Goal: Information Seeking & Learning: Learn about a topic

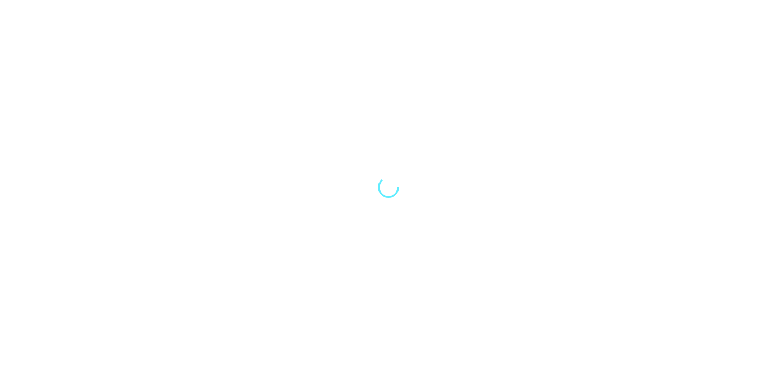
select select "Song"
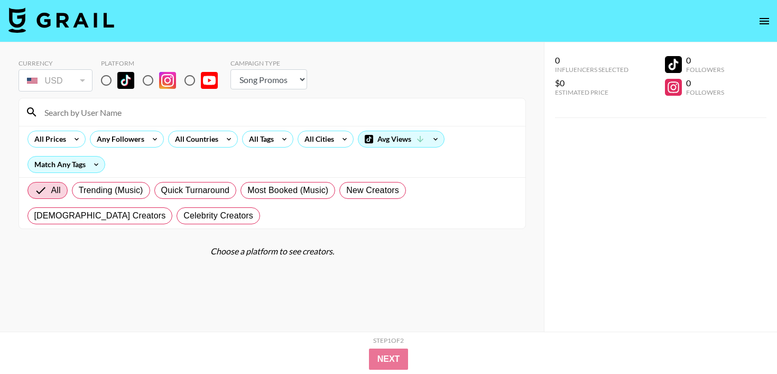
click at [189, 78] on input "radio" at bounding box center [190, 80] width 22 height 22
radio input "true"
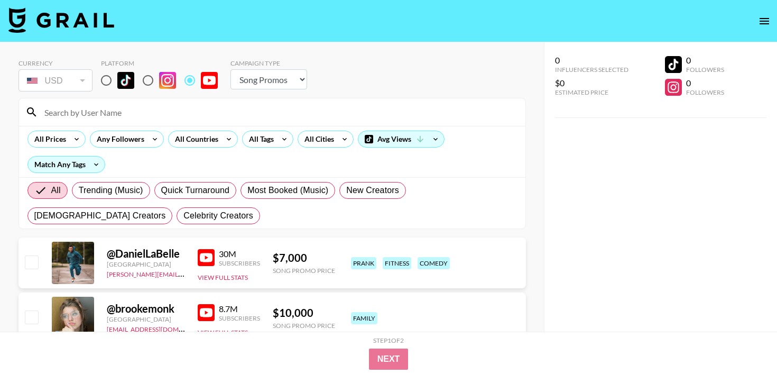
click at [154, 116] on input at bounding box center [278, 112] width 481 height 17
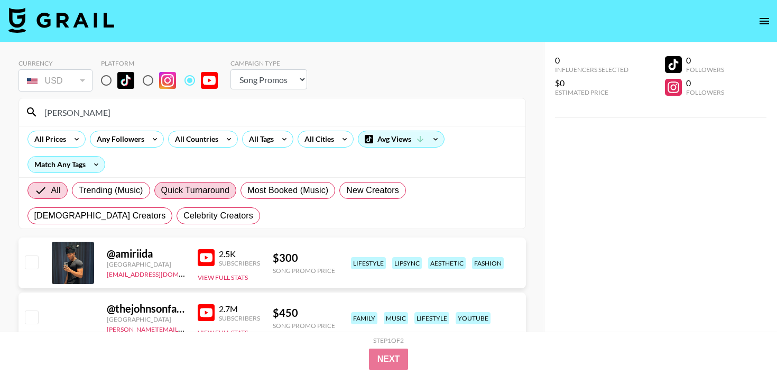
scroll to position [42, 0]
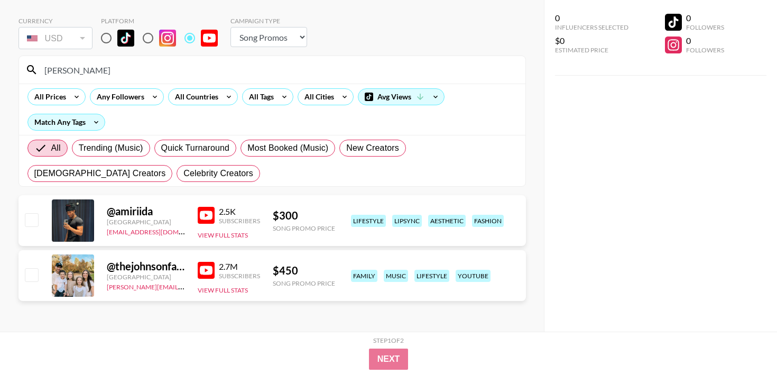
type input "[PERSON_NAME]"
drag, startPoint x: 105, startPoint y: 80, endPoint x: 34, endPoint y: 77, distance: 70.9
click at [34, 77] on div "[PERSON_NAME]" at bounding box center [272, 69] width 506 height 27
click at [79, 73] on input "[PERSON_NAME]" at bounding box center [278, 69] width 481 height 17
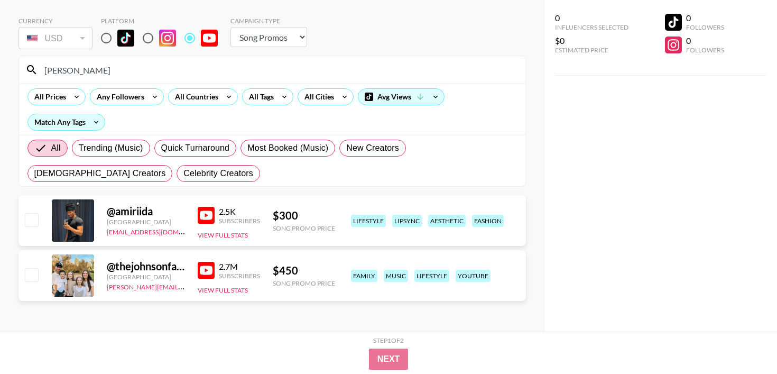
click at [79, 73] on input "[PERSON_NAME]" at bounding box center [278, 69] width 481 height 17
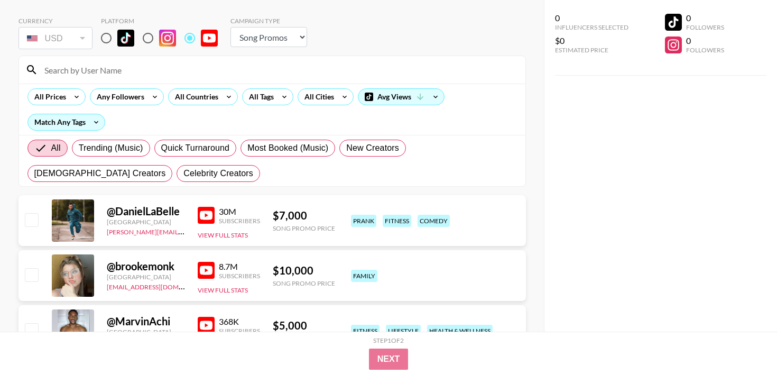
click at [356, 36] on div "Currency USD USD ​ Platform Campaign Type Choose Type... Song Promos Brand Prom…" at bounding box center [271, 34] width 507 height 34
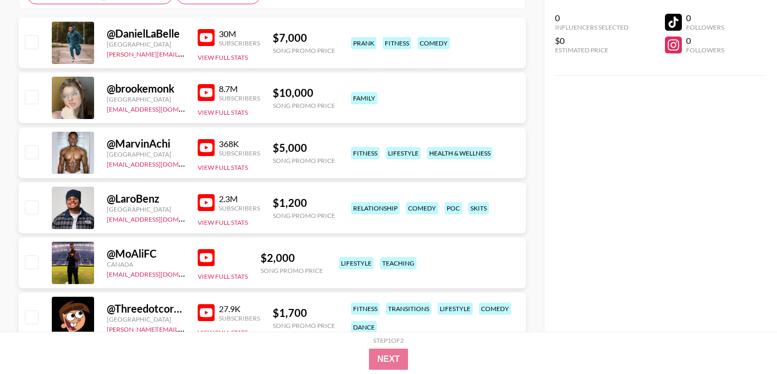
scroll to position [0, 0]
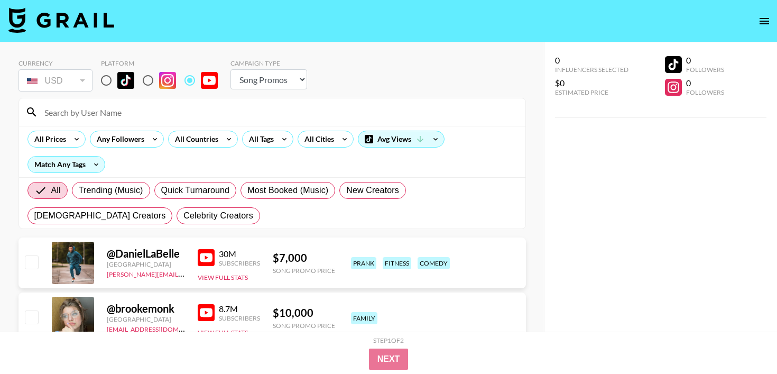
click at [108, 79] on input "radio" at bounding box center [106, 80] width 22 height 22
radio input "true"
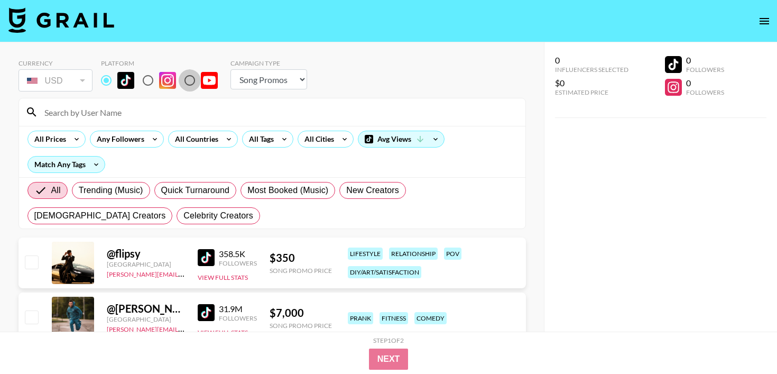
click at [194, 81] on input "radio" at bounding box center [190, 80] width 22 height 22
radio input "true"
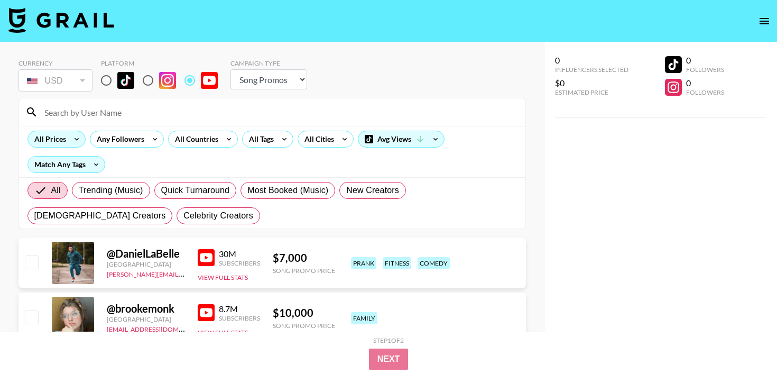
click at [60, 144] on div "All Prices" at bounding box center [48, 139] width 40 height 16
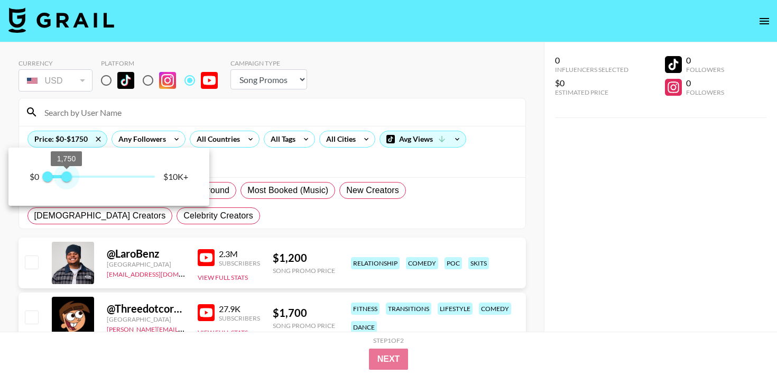
type input "2000"
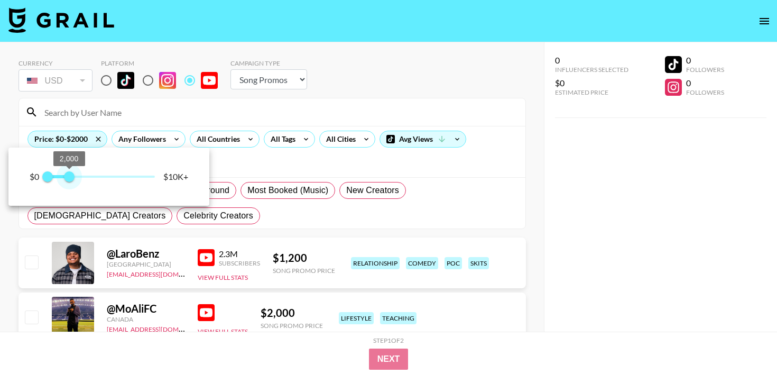
drag, startPoint x: 152, startPoint y: 177, endPoint x: 69, endPoint y: 175, distance: 83.0
click at [69, 175] on span "2,000" at bounding box center [69, 176] width 11 height 11
click at [345, 83] on div at bounding box center [388, 187] width 777 height 374
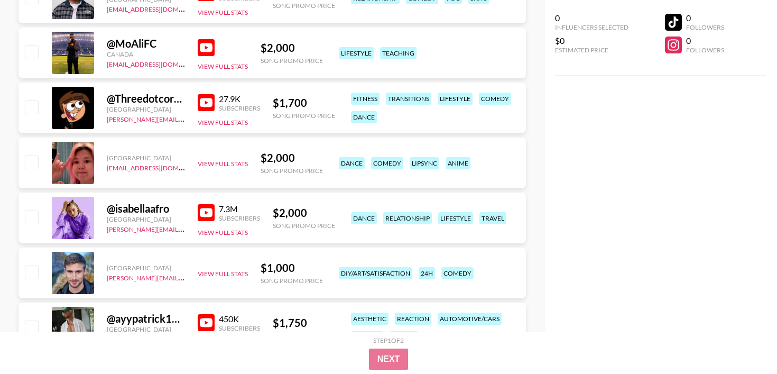
scroll to position [281, 0]
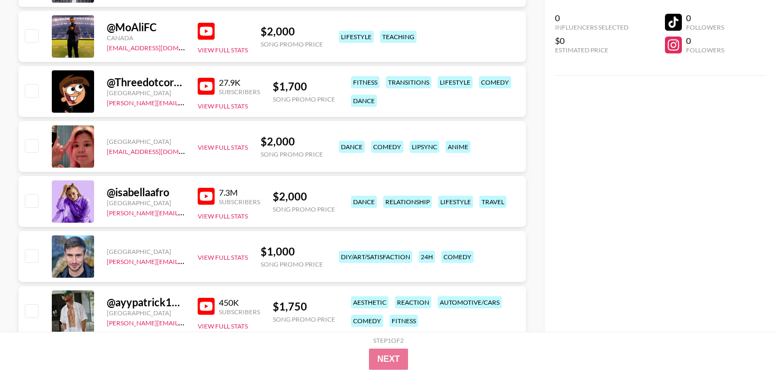
click at [194, 83] on div "@ Threedotcorey [GEOGRAPHIC_DATA] [PERSON_NAME][EMAIL_ADDRESS][PERSON_NAME][PER…" at bounding box center [271, 91] width 507 height 51
click at [199, 85] on img at bounding box center [206, 86] width 17 height 17
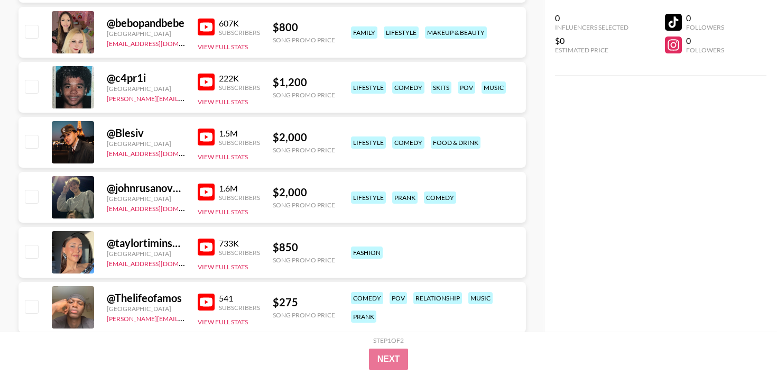
scroll to position [726, 0]
click at [201, 134] on img at bounding box center [206, 136] width 17 height 17
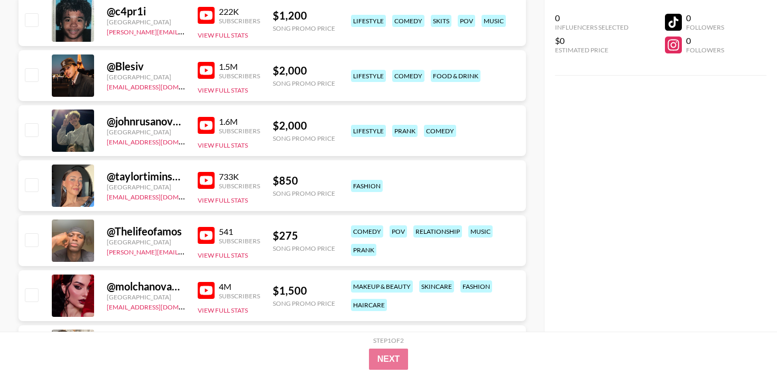
scroll to position [797, 0]
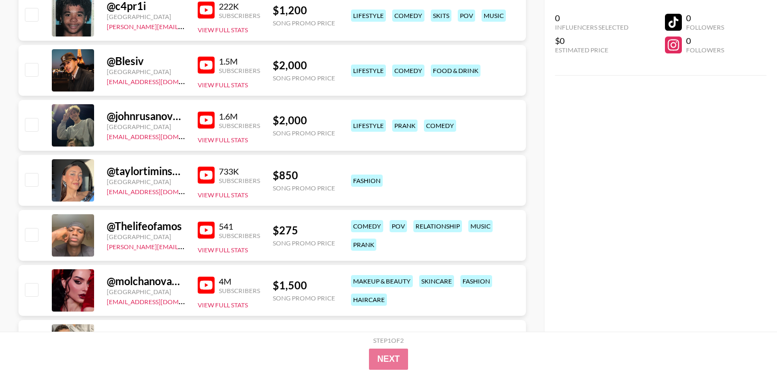
click at [206, 171] on img at bounding box center [206, 174] width 17 height 17
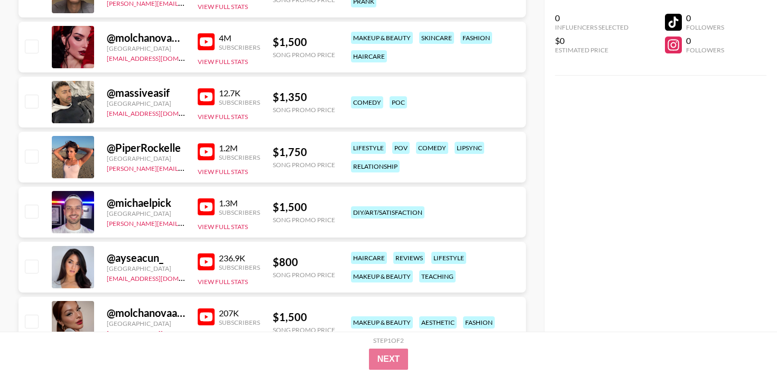
scroll to position [1044, 0]
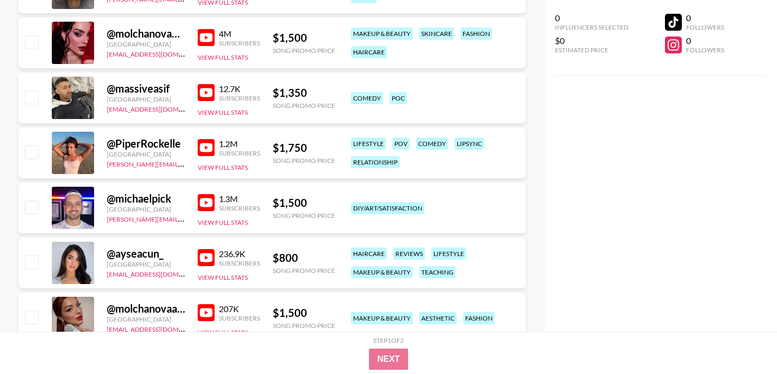
click at [209, 208] on img at bounding box center [206, 202] width 17 height 17
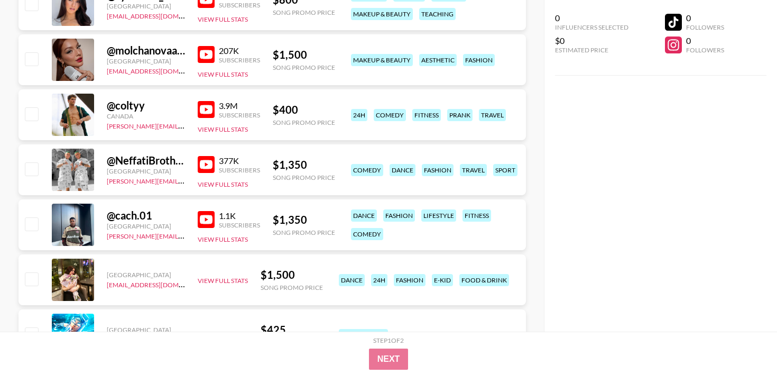
scroll to position [1303, 0]
click at [203, 98] on div "3.9M Subscribers View Full Stats" at bounding box center [229, 115] width 62 height 38
click at [203, 100] on div "3.9M Subscribers" at bounding box center [229, 109] width 62 height 18
click at [208, 104] on img at bounding box center [206, 108] width 17 height 17
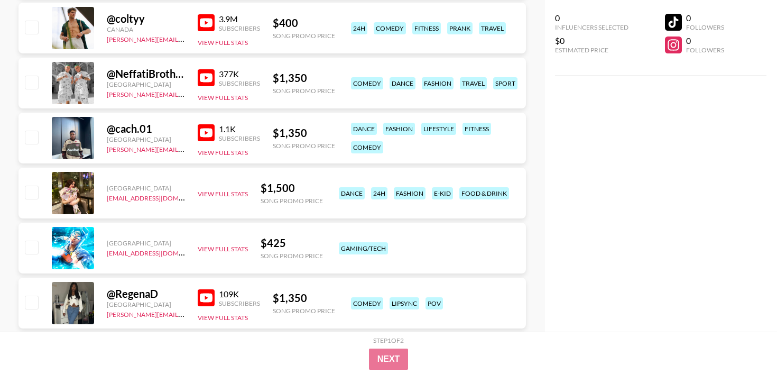
scroll to position [1395, 0]
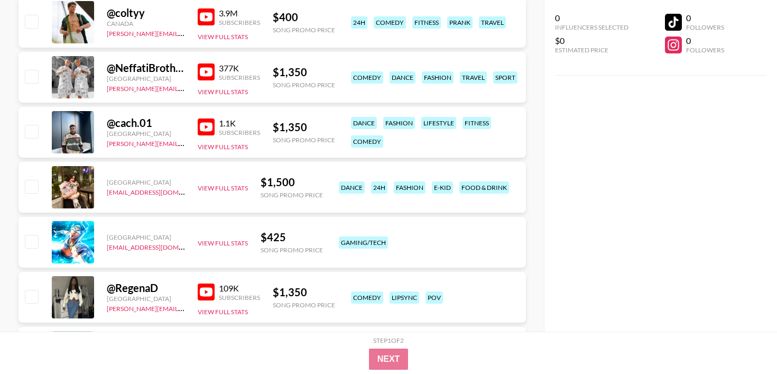
click at [200, 136] on div "1.1K Subscribers View Full Stats" at bounding box center [229, 133] width 62 height 38
click at [205, 122] on img at bounding box center [206, 126] width 17 height 17
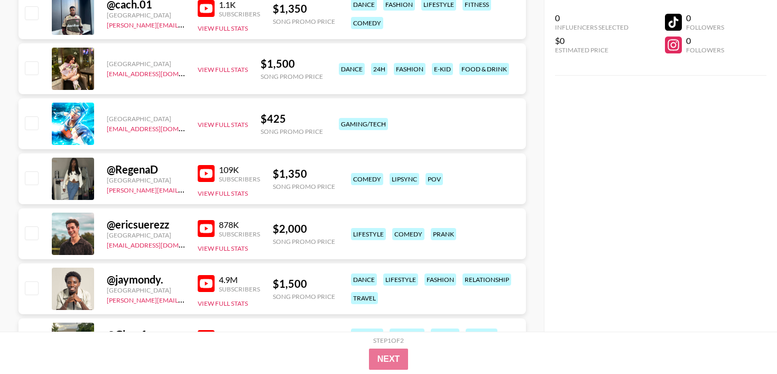
scroll to position [1517, 0]
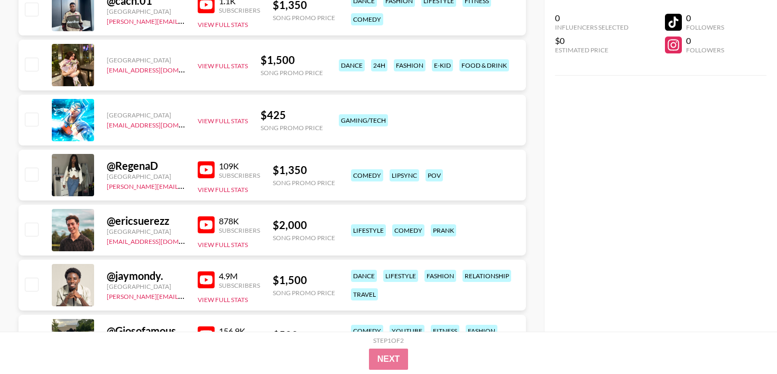
click at [220, 171] on div "Subscribers" at bounding box center [239, 175] width 41 height 8
click at [213, 171] on img at bounding box center [206, 169] width 17 height 17
